Goal: Transaction & Acquisition: Purchase product/service

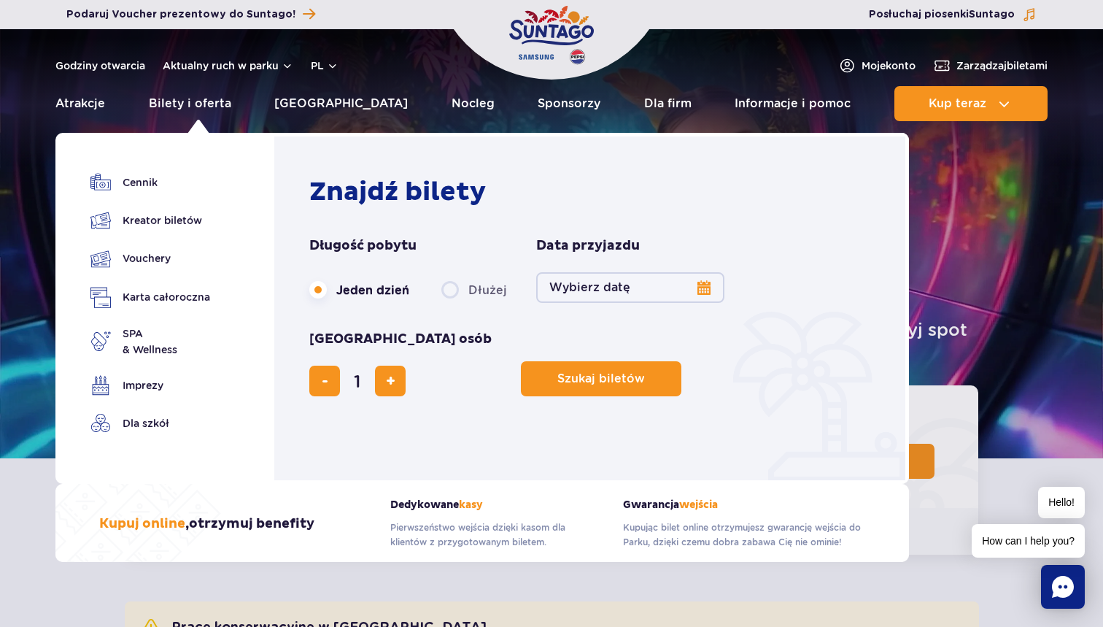
click at [702, 287] on button "Wybierz datę" at bounding box center [630, 287] width 188 height 31
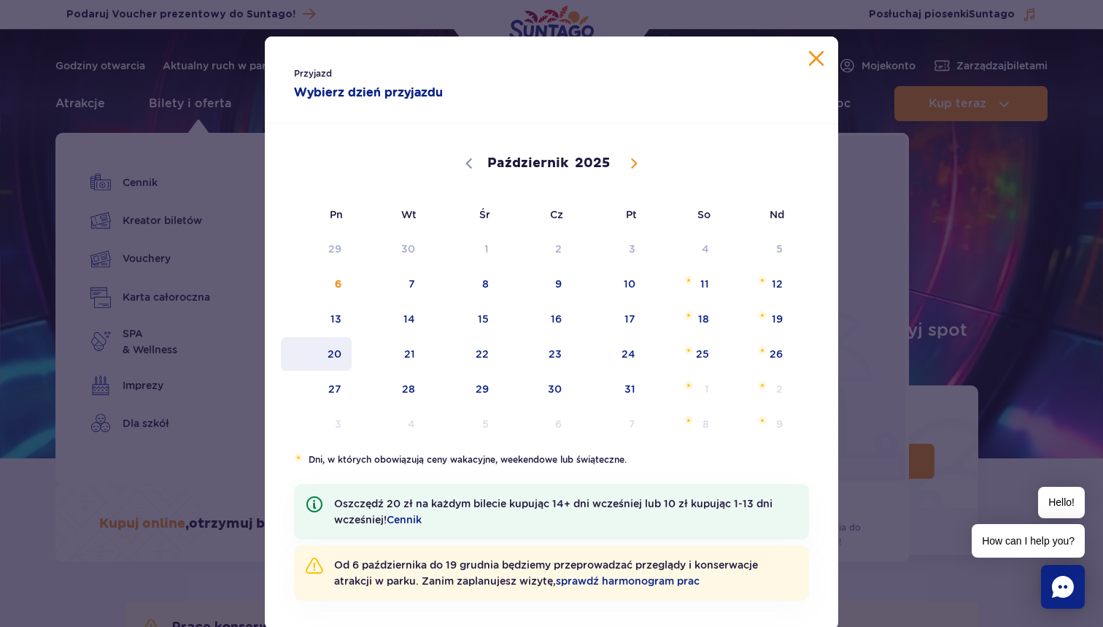
click at [332, 361] on span "20" at bounding box center [316, 354] width 74 height 34
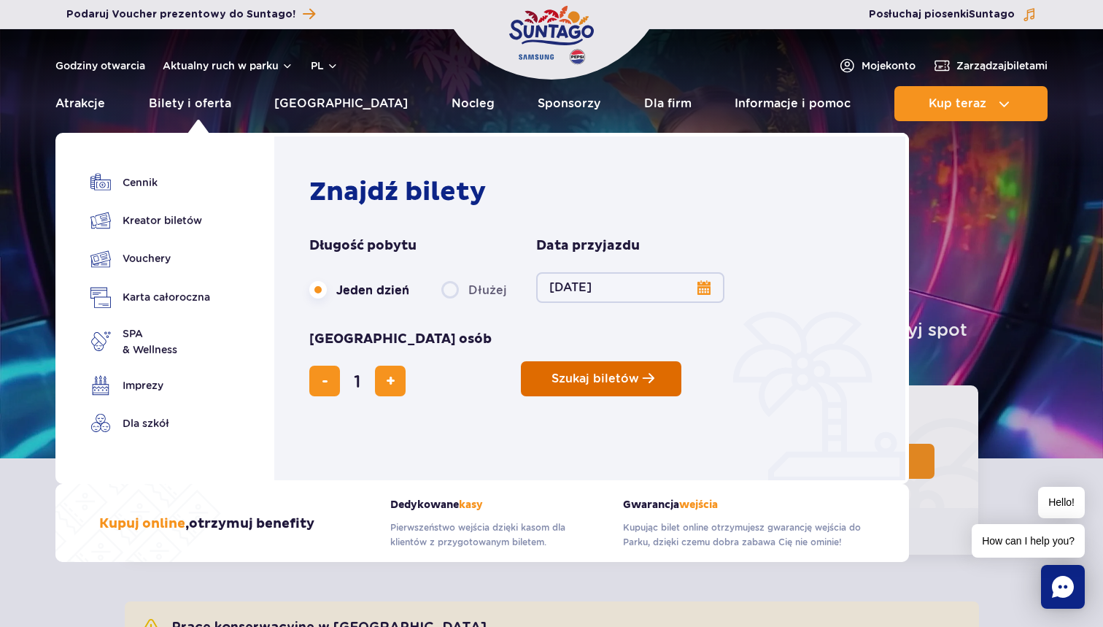
click at [521, 361] on button "Szukaj biletów" at bounding box center [601, 378] width 160 height 35
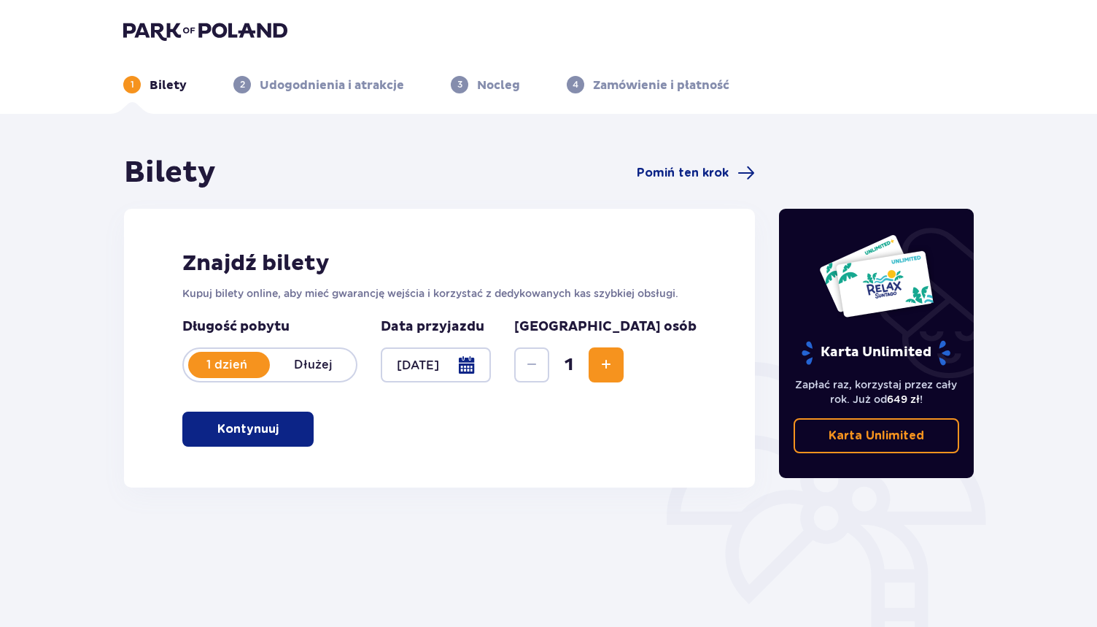
click at [270, 427] on button "Kontynuuj" at bounding box center [247, 428] width 131 height 35
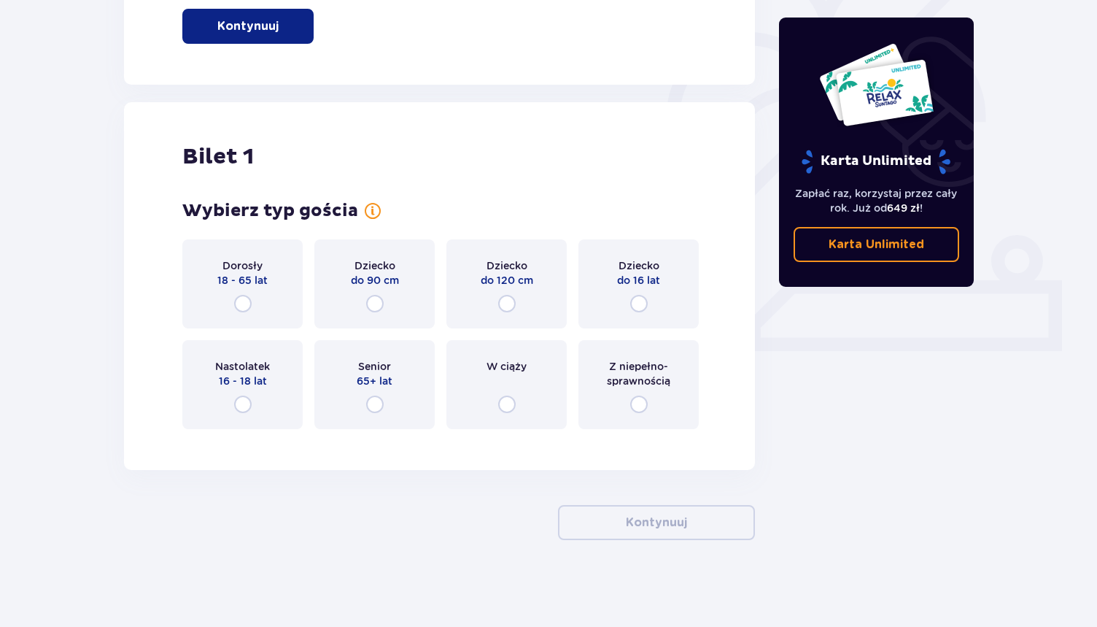
scroll to position [403, 0]
click at [241, 302] on input "radio" at bounding box center [243, 303] width 18 height 18
radio input "true"
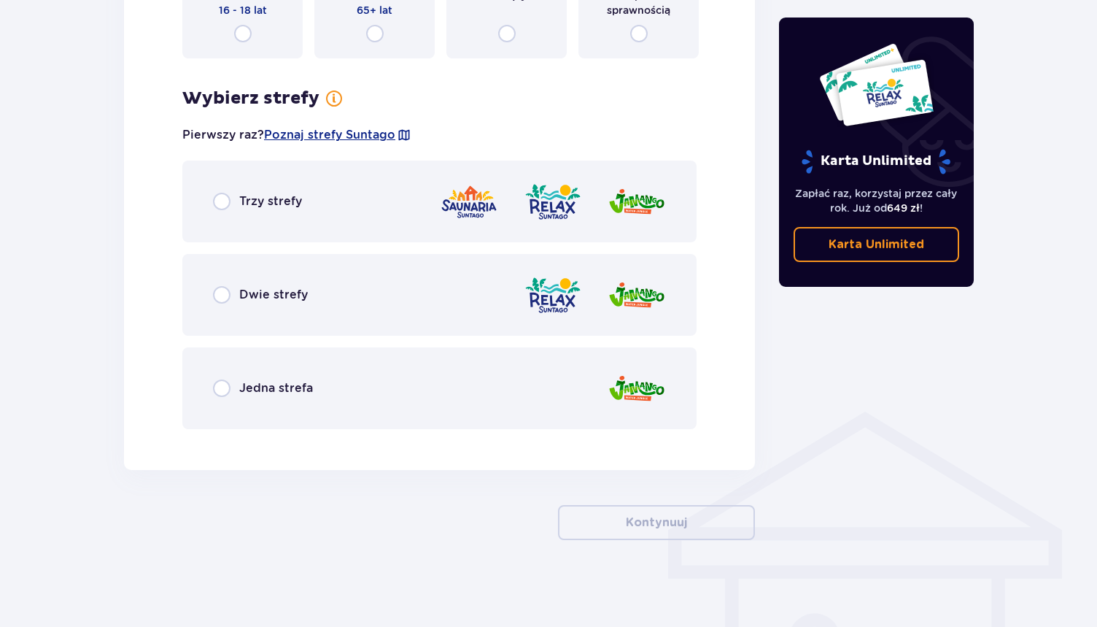
scroll to position [774, 0]
click at [265, 202] on span "Trzy strefy" at bounding box center [270, 201] width 63 height 16
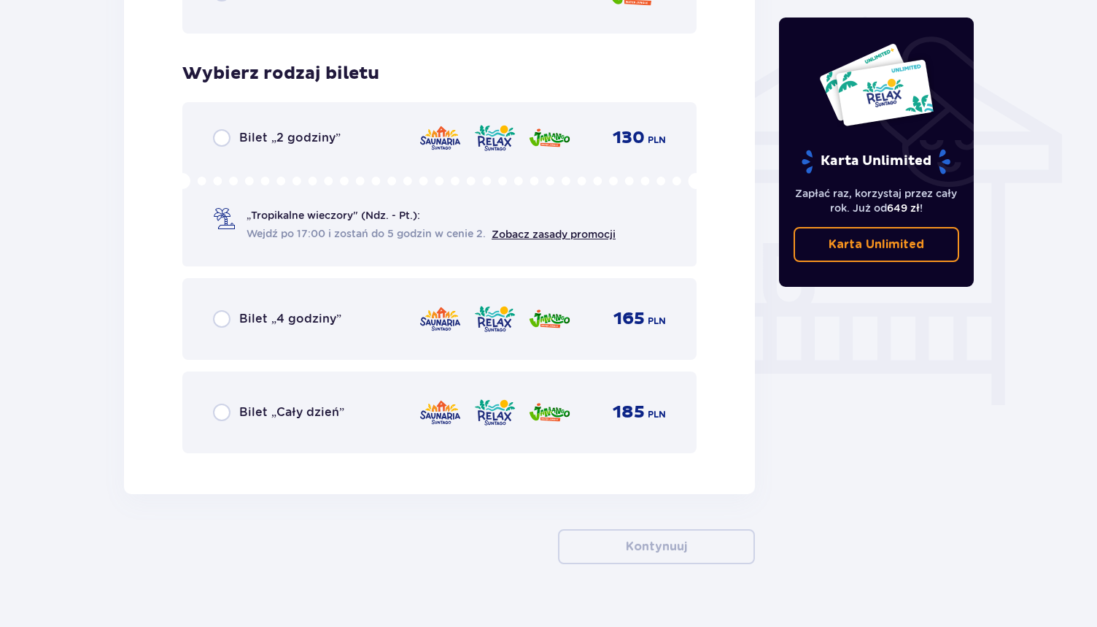
scroll to position [1193, 0]
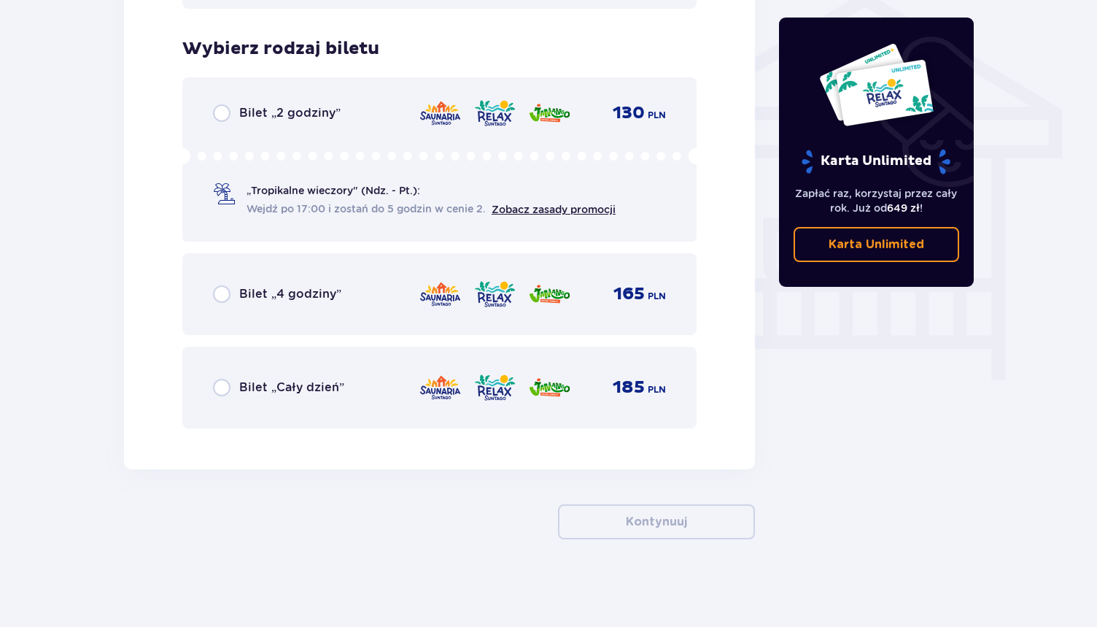
click at [292, 387] on span "Bilet „Cały dzień”" at bounding box center [291, 387] width 105 height 16
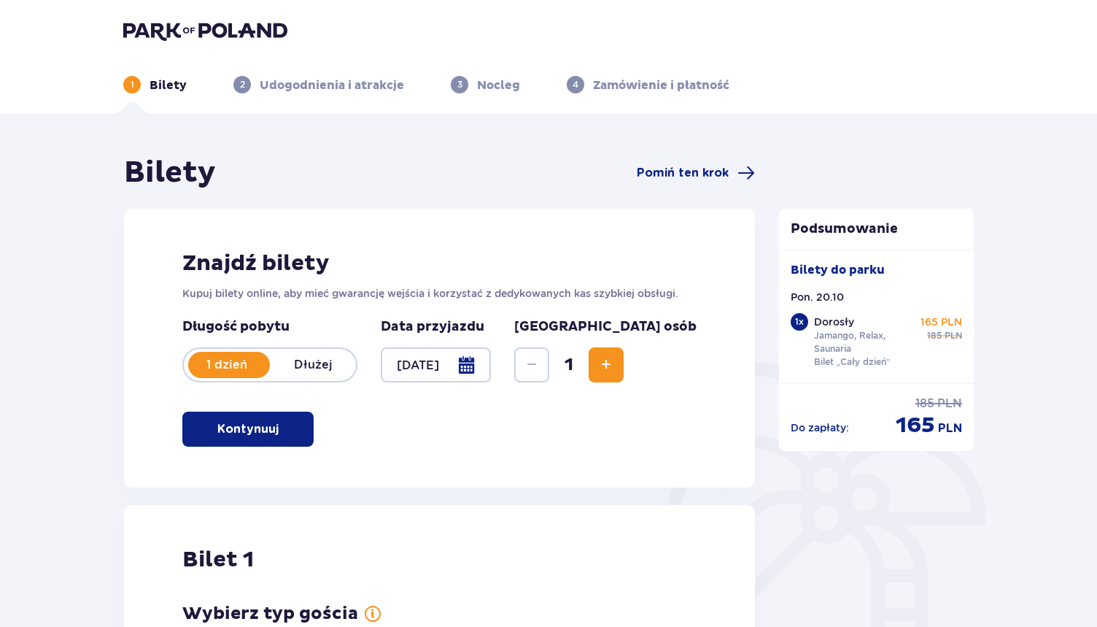
scroll to position [0, 0]
